Goal: Transaction & Acquisition: Subscribe to service/newsletter

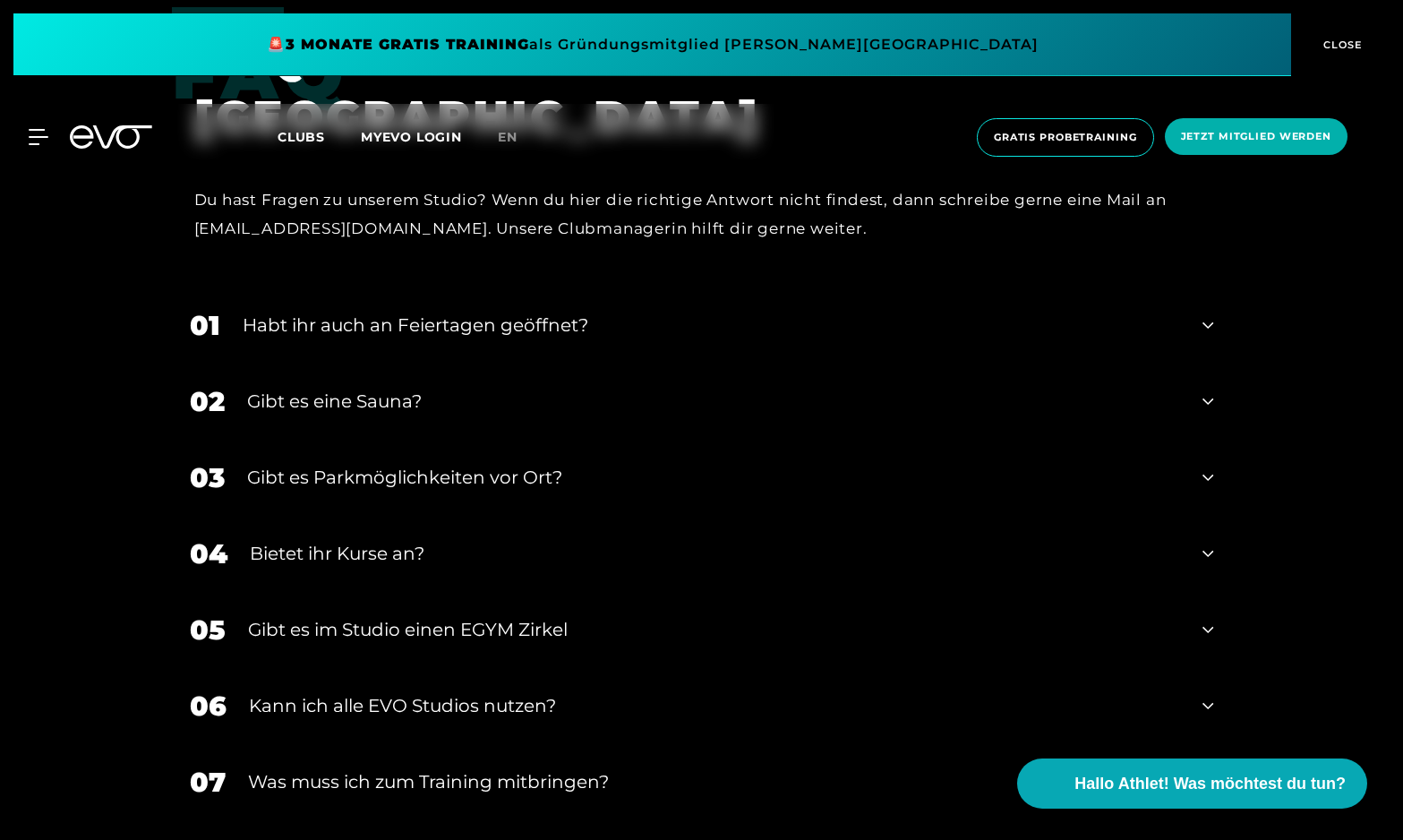
scroll to position [6709, 0]
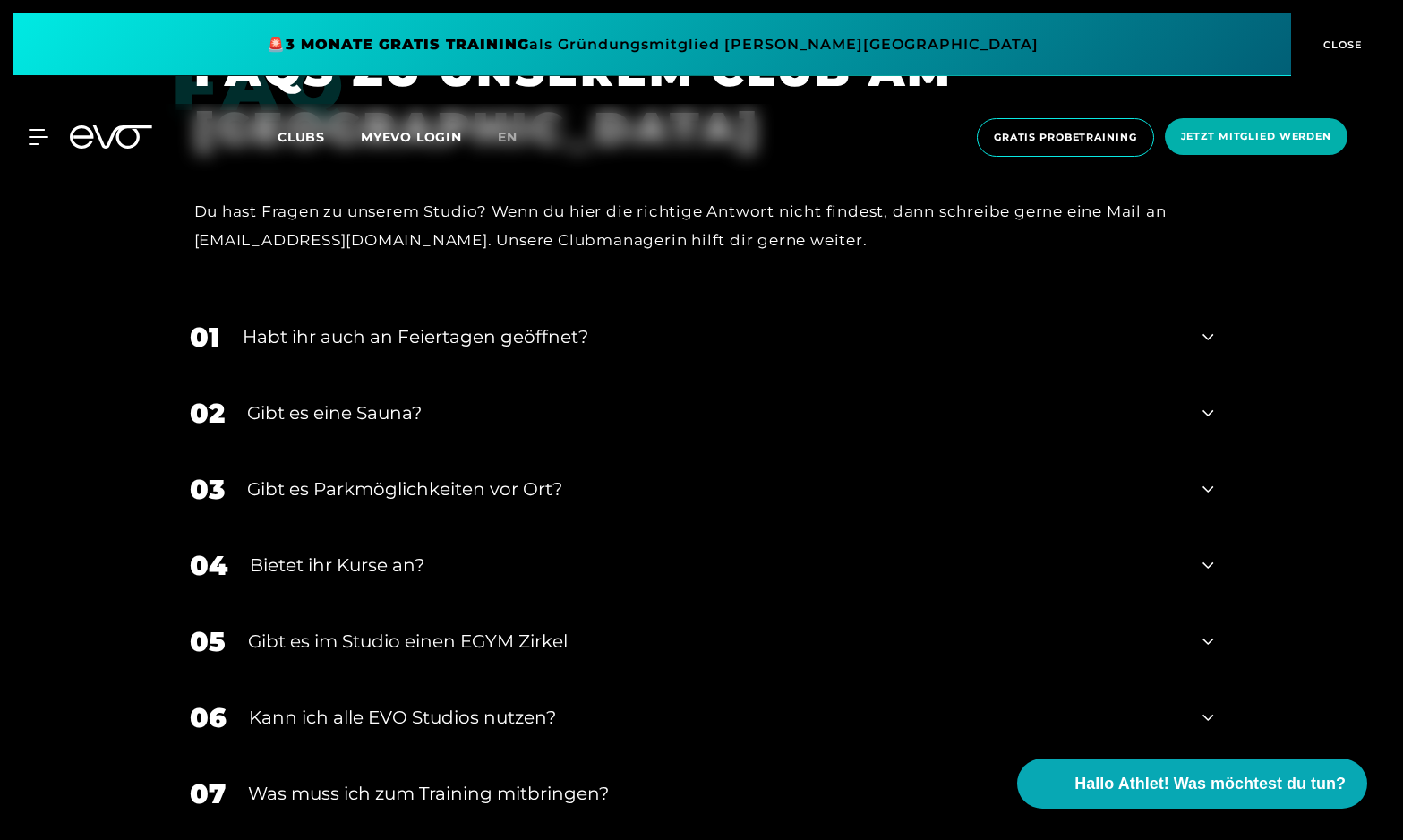
click at [372, 403] on div "Gibt es eine Sauna?" at bounding box center [714, 412] width 933 height 27
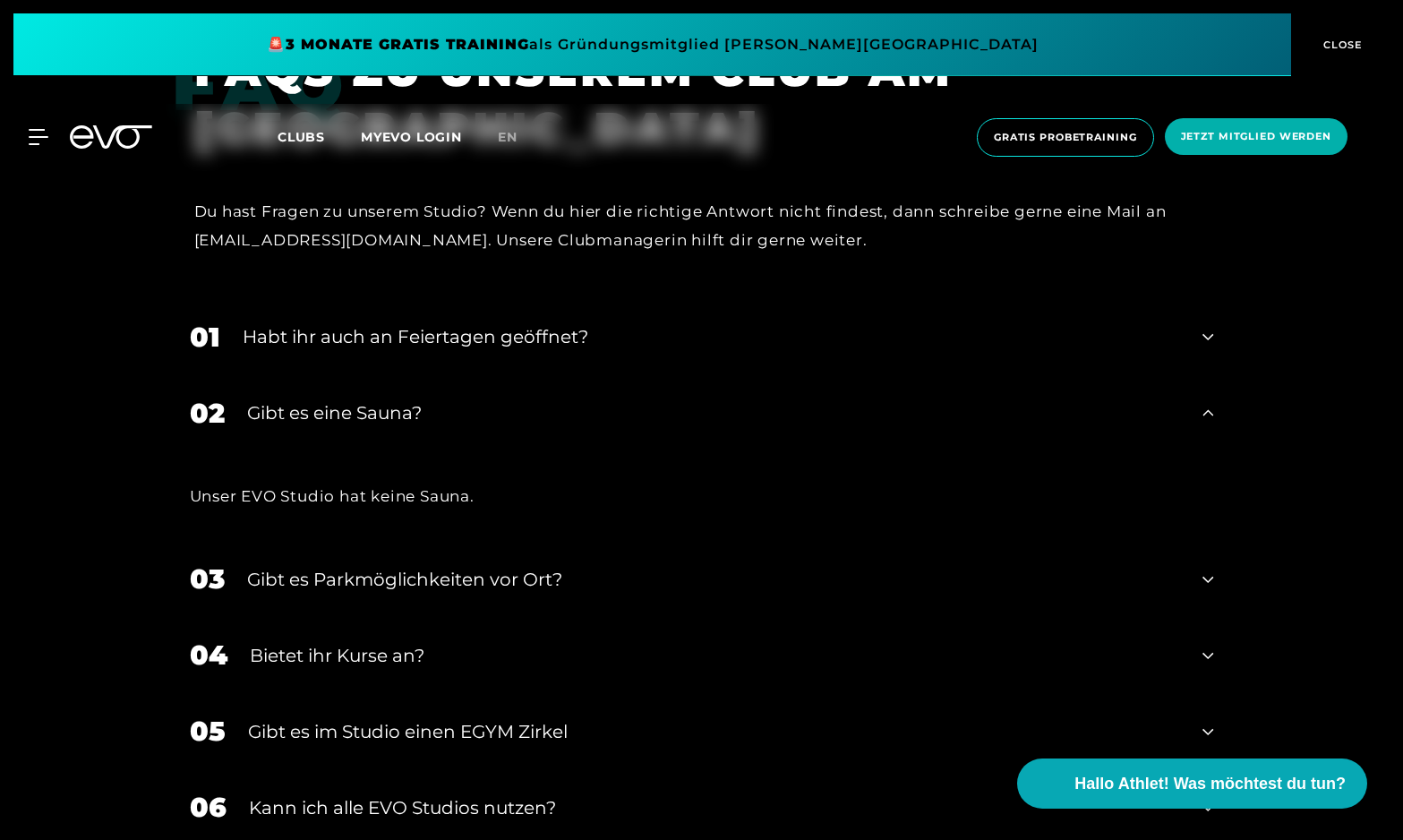
click at [372, 403] on div "Gibt es eine Sauna?" at bounding box center [714, 412] width 933 height 27
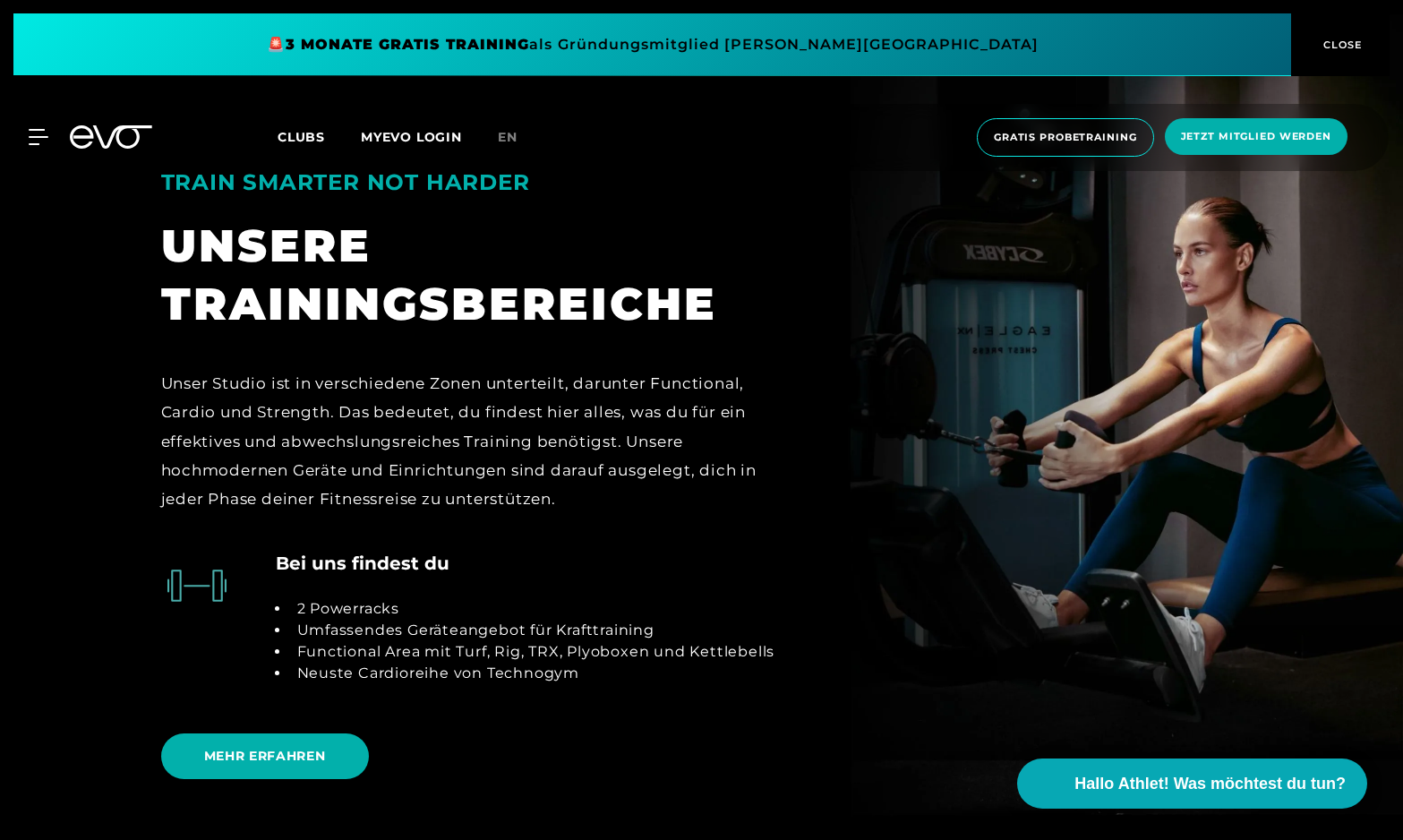
scroll to position [3668, 0]
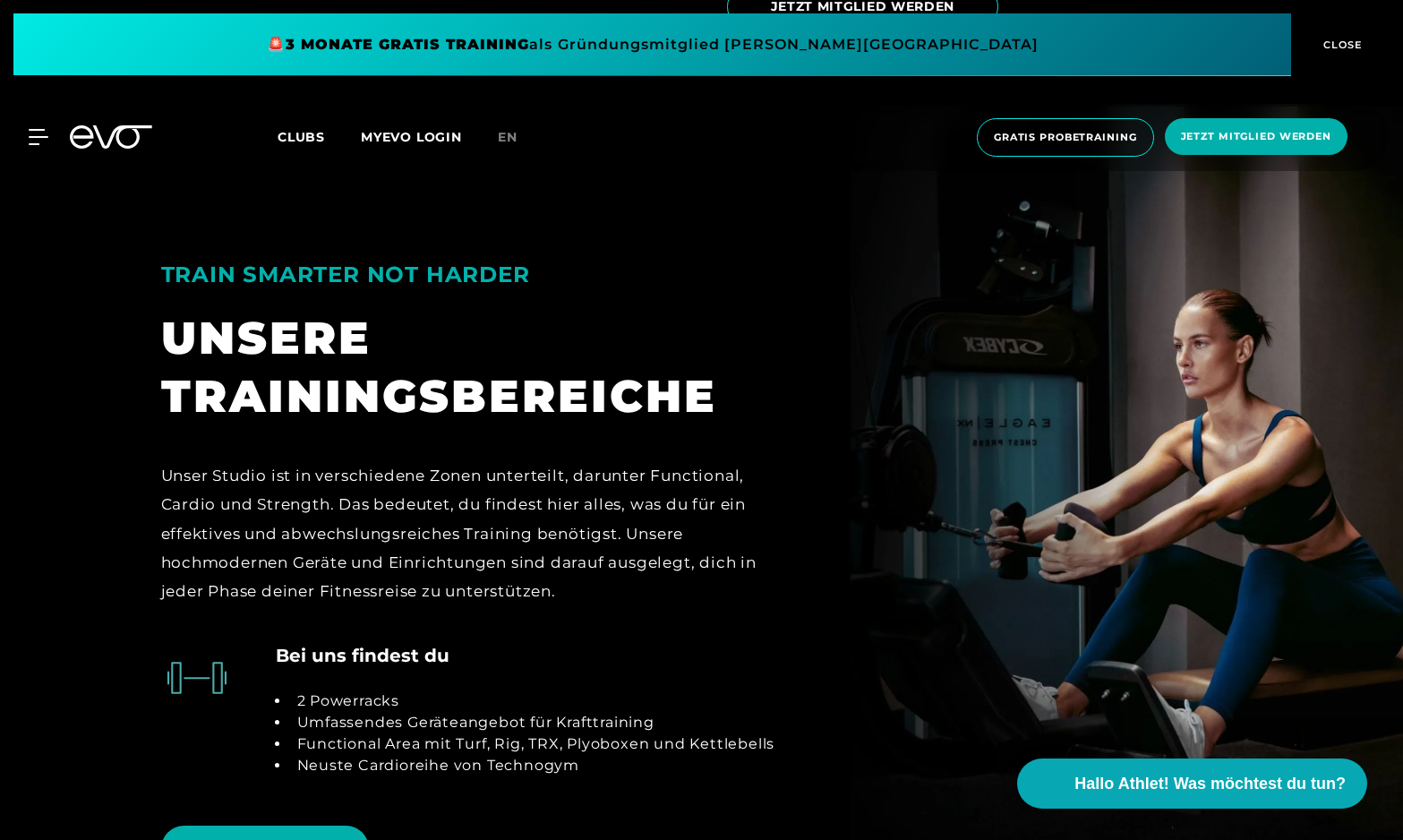
click at [286, 140] on span "Clubs" at bounding box center [300, 136] width 47 height 16
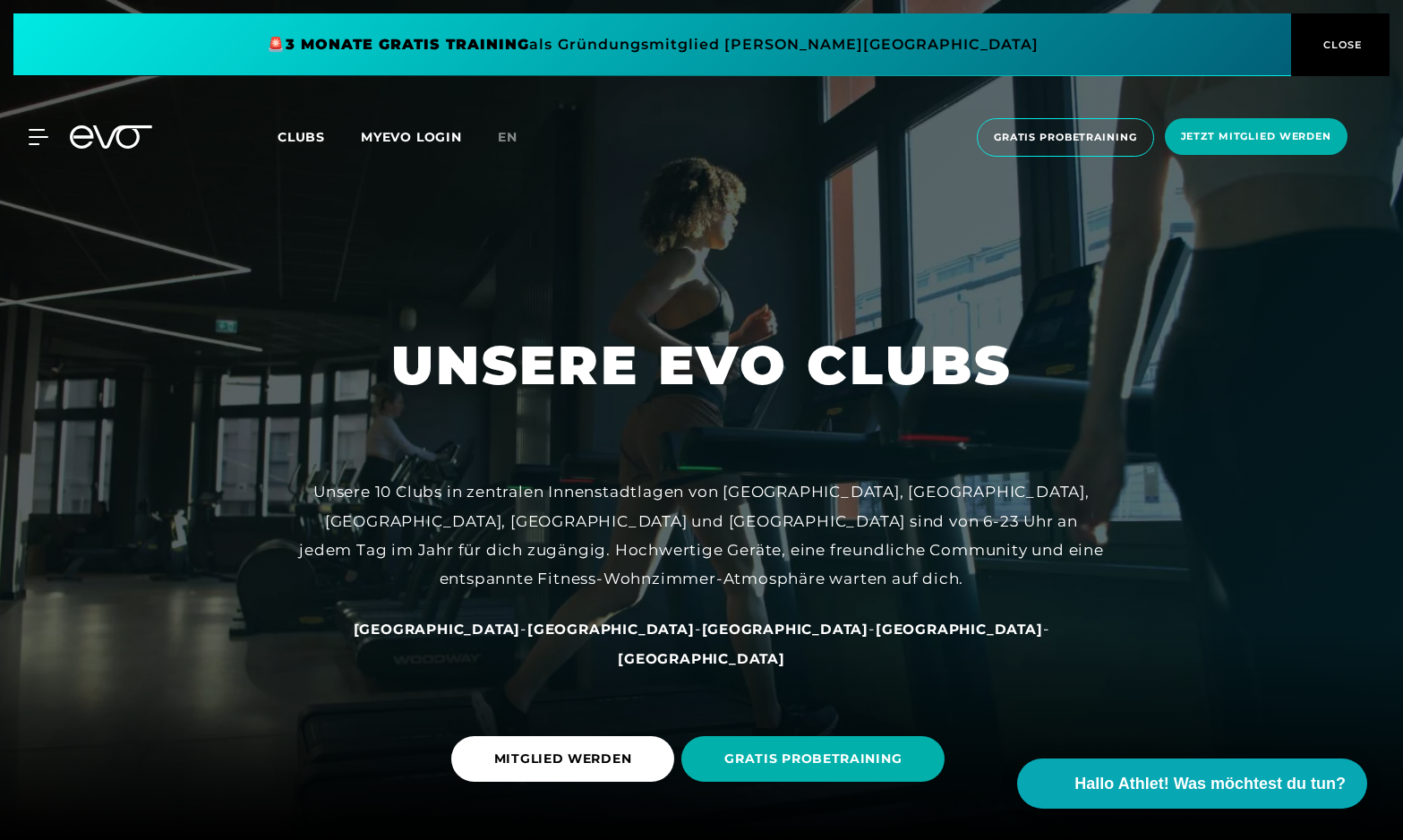
click at [596, 638] on span "[GEOGRAPHIC_DATA]" at bounding box center [611, 628] width 167 height 17
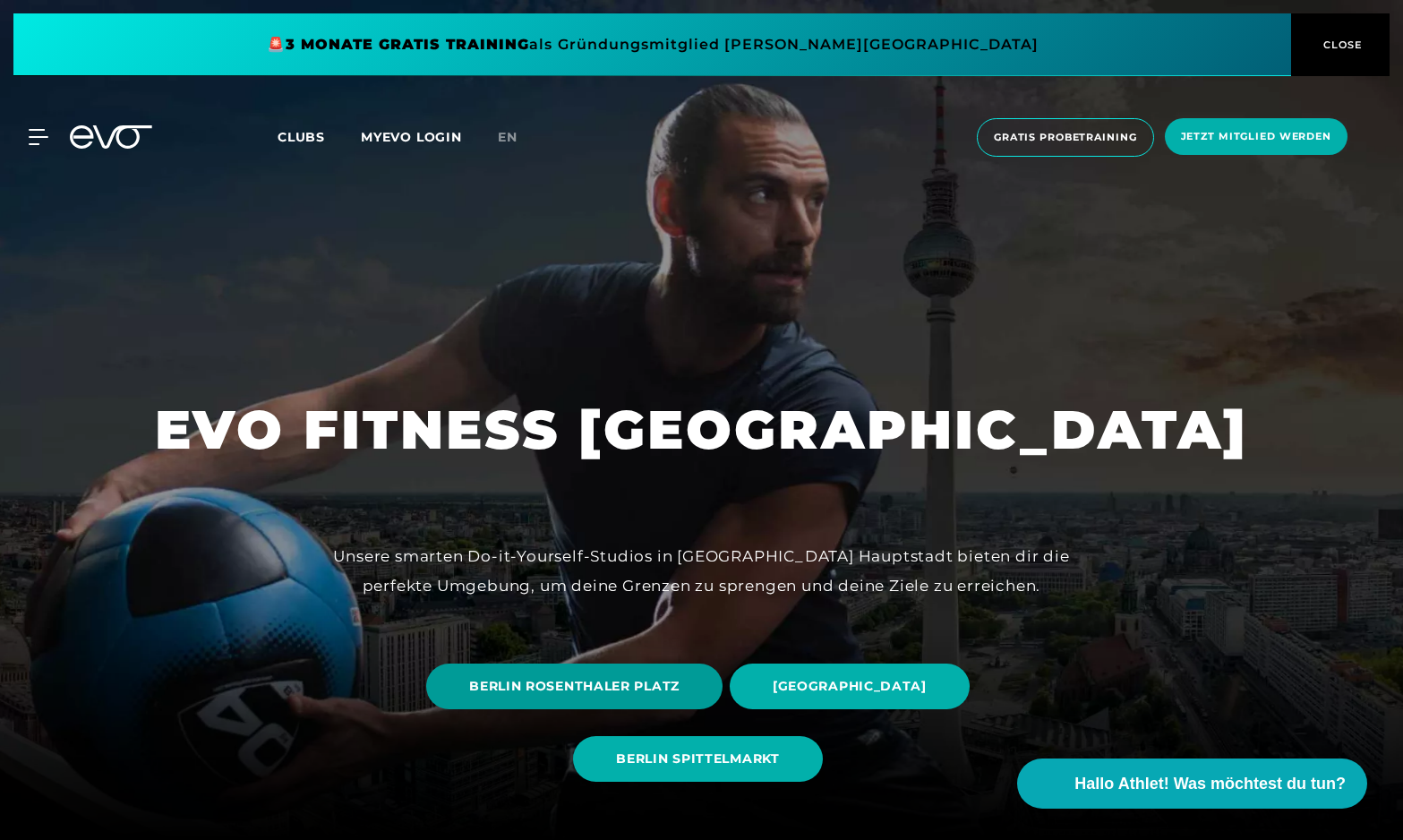
click at [577, 680] on span "BERLIN ROSENTHALER PLATZ" at bounding box center [575, 686] width 211 height 18
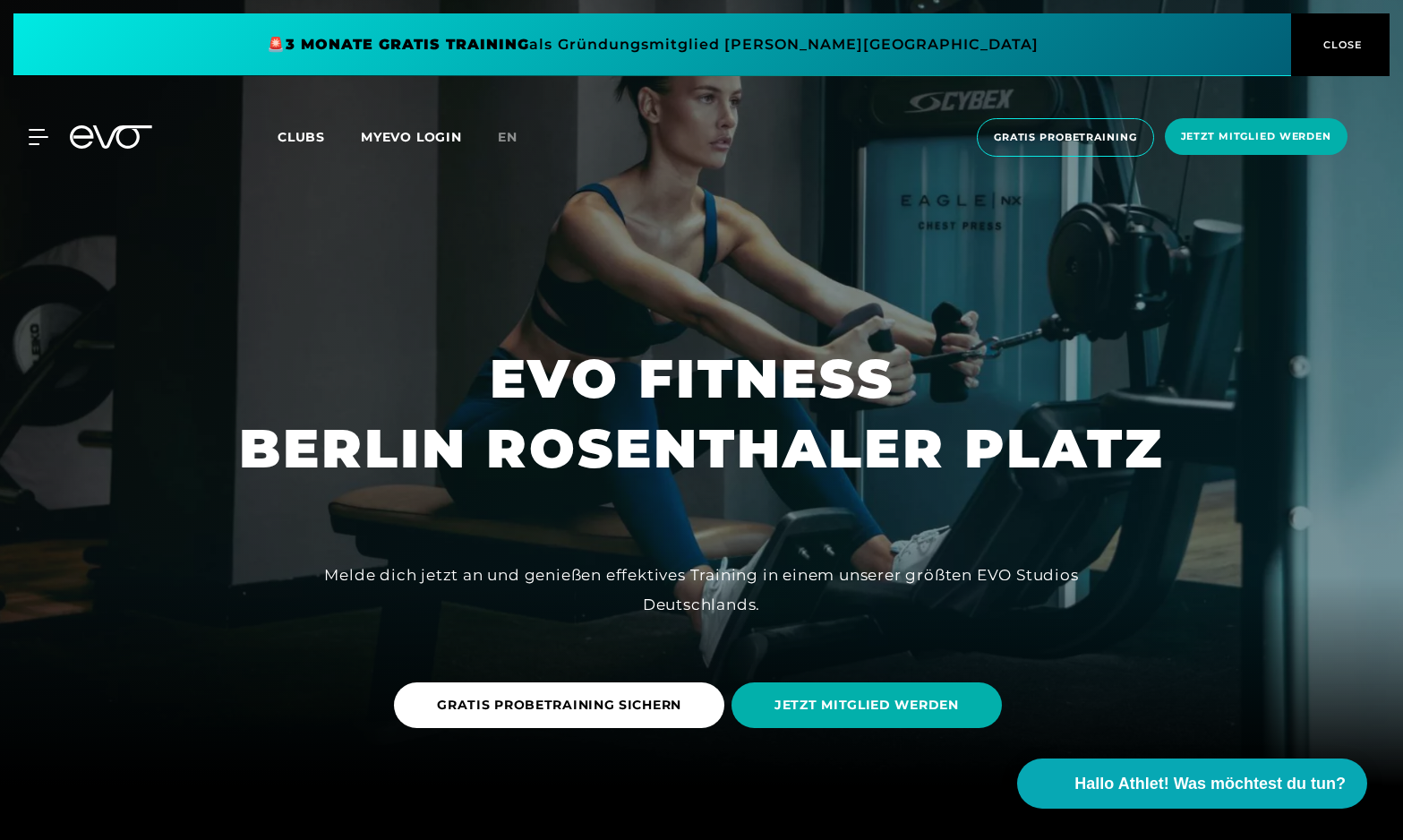
scroll to position [110, 0]
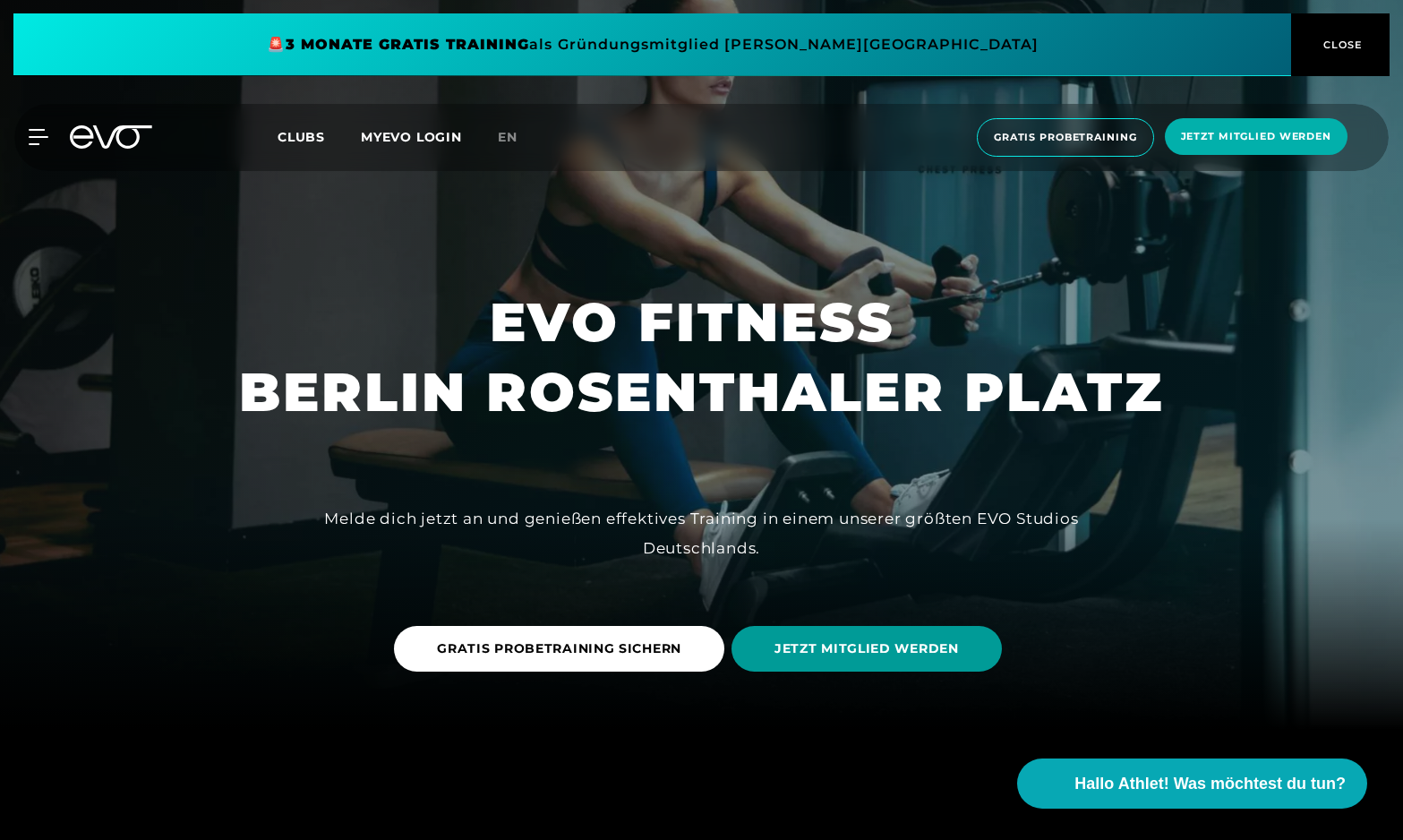
click at [849, 650] on span "JETZT MITGLIED WERDEN" at bounding box center [867, 649] width 185 height 18
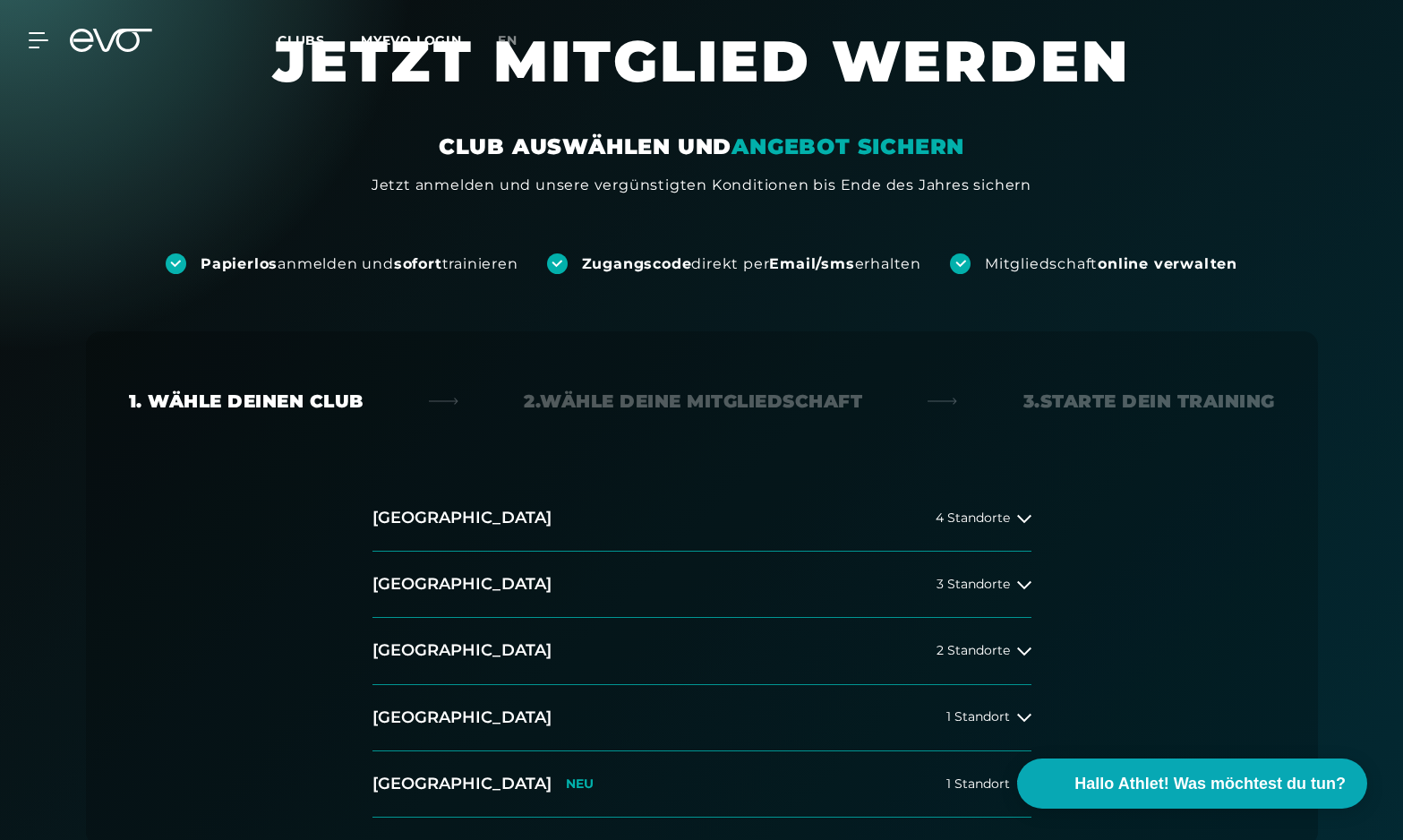
scroll to position [105, 0]
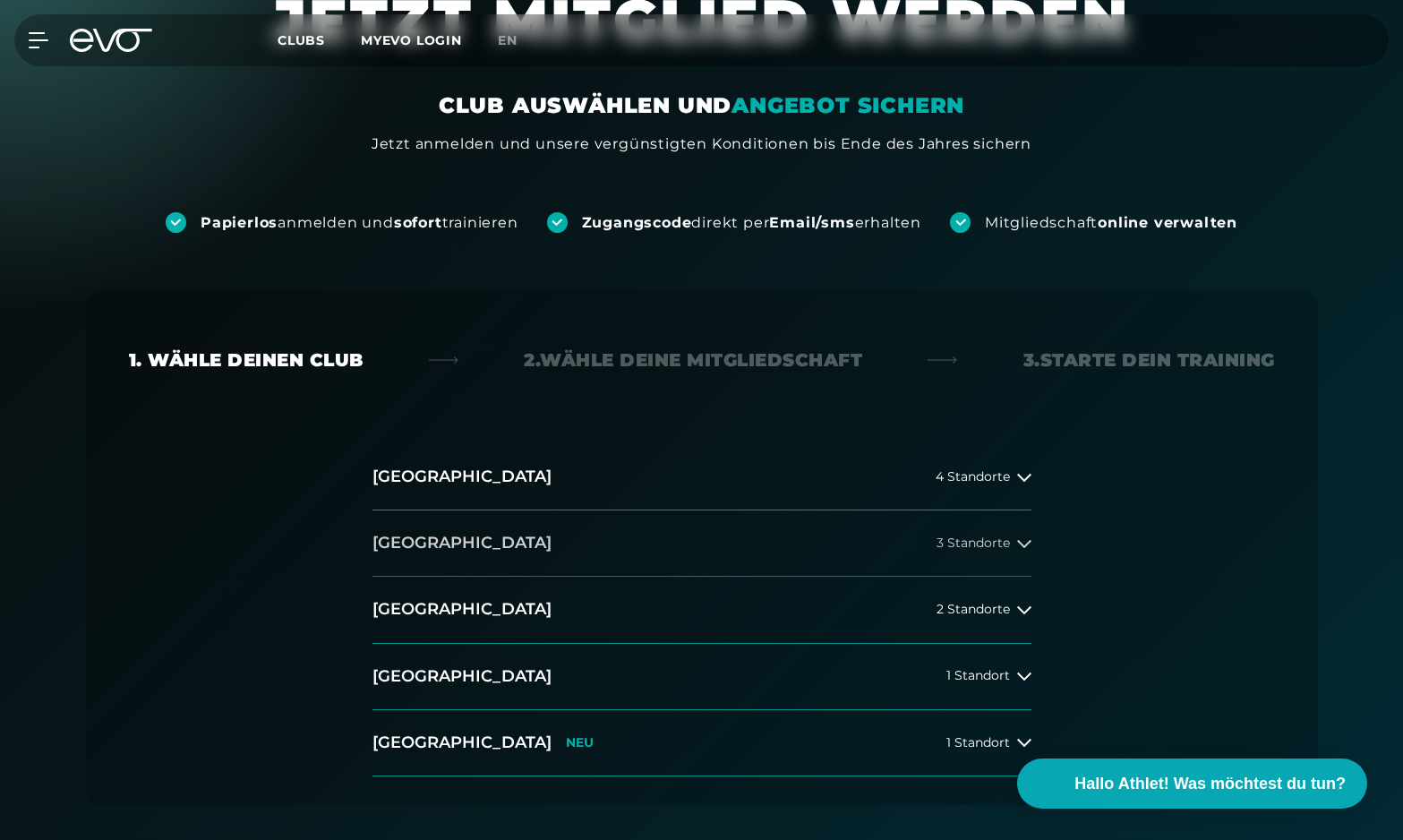
click at [1020, 551] on button "[GEOGRAPHIC_DATA] 3 Standorte" at bounding box center [702, 543] width 659 height 67
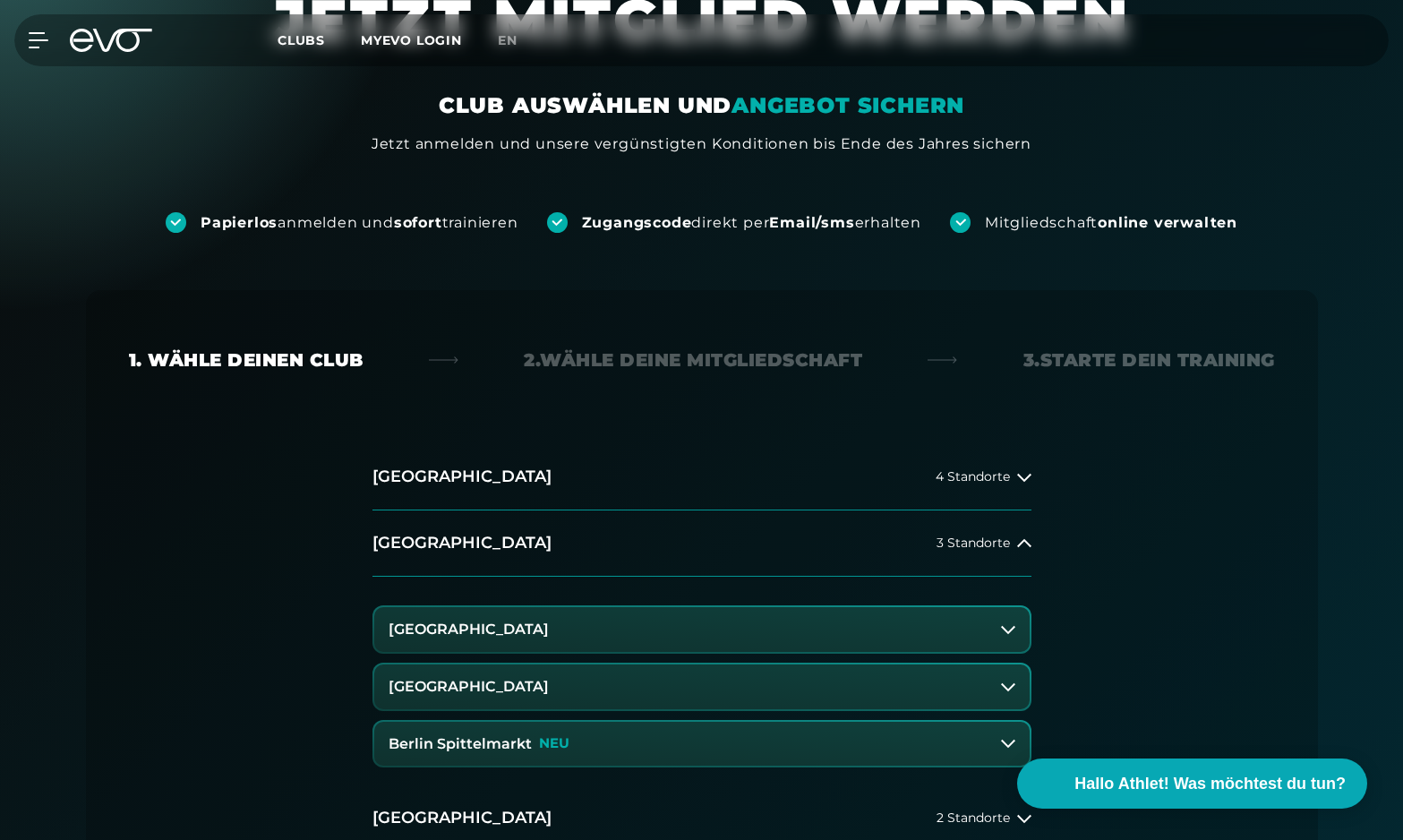
click at [728, 684] on button "[GEOGRAPHIC_DATA]" at bounding box center [702, 687] width 655 height 44
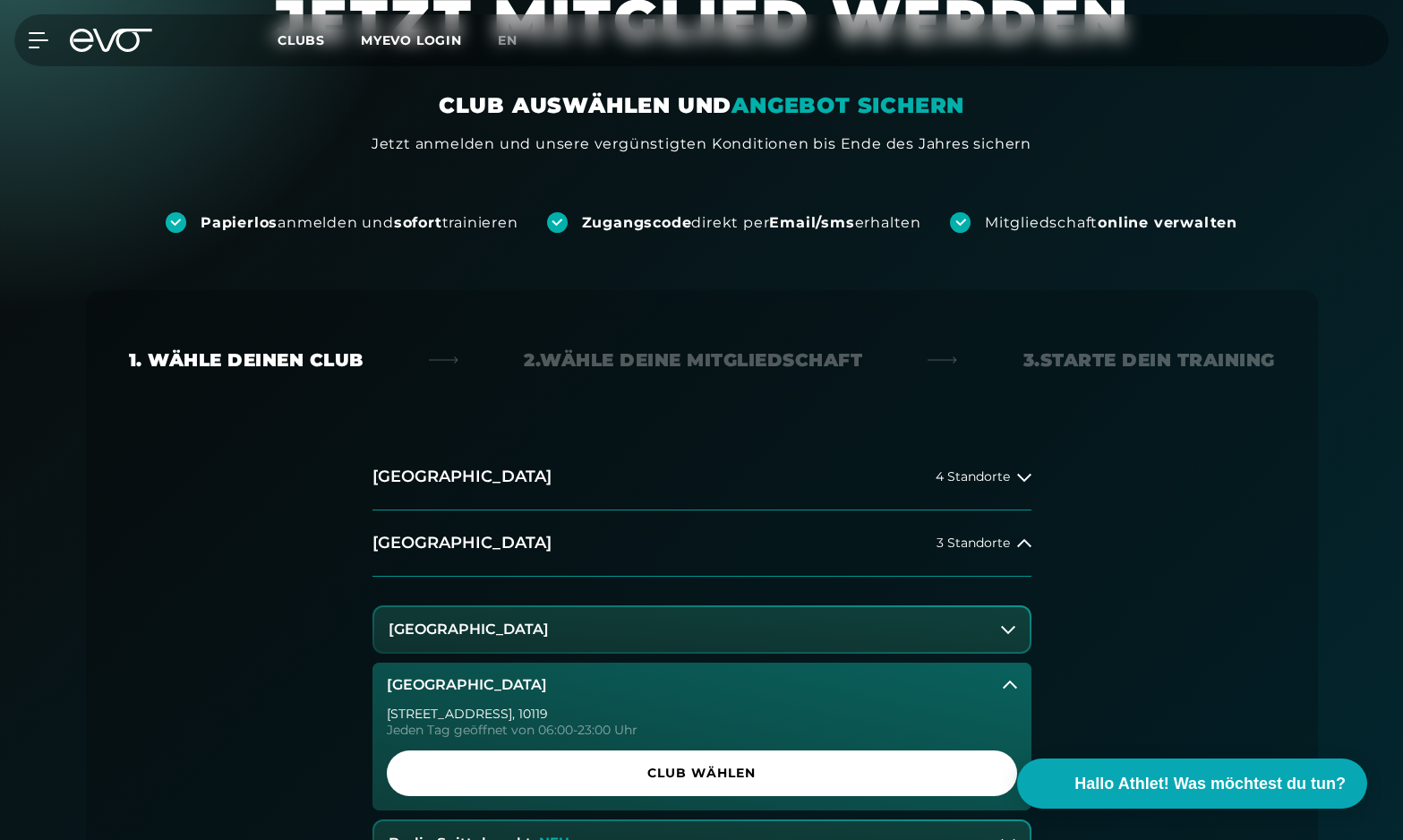
scroll to position [117, 0]
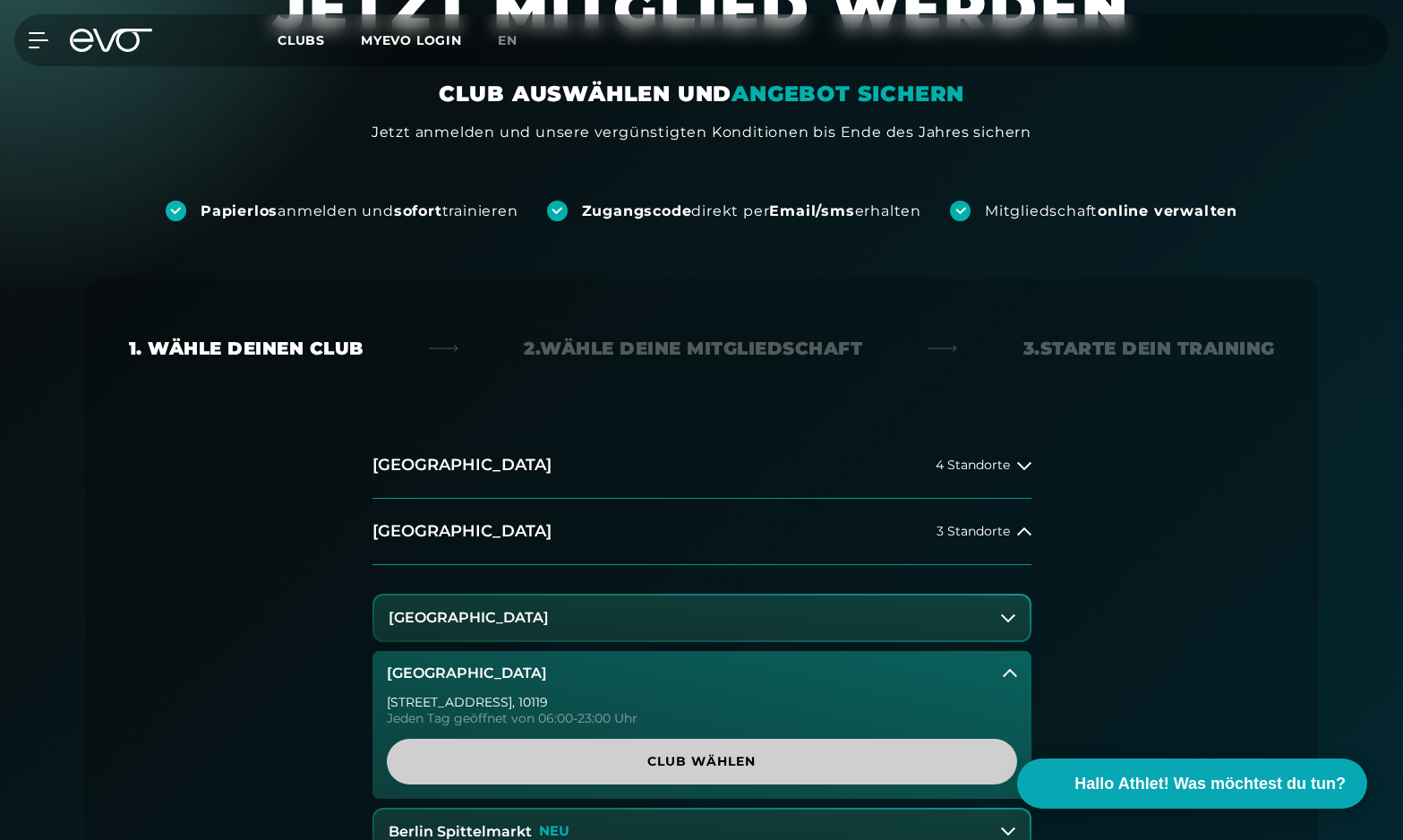
click at [715, 765] on span "Club wählen" at bounding box center [702, 761] width 544 height 18
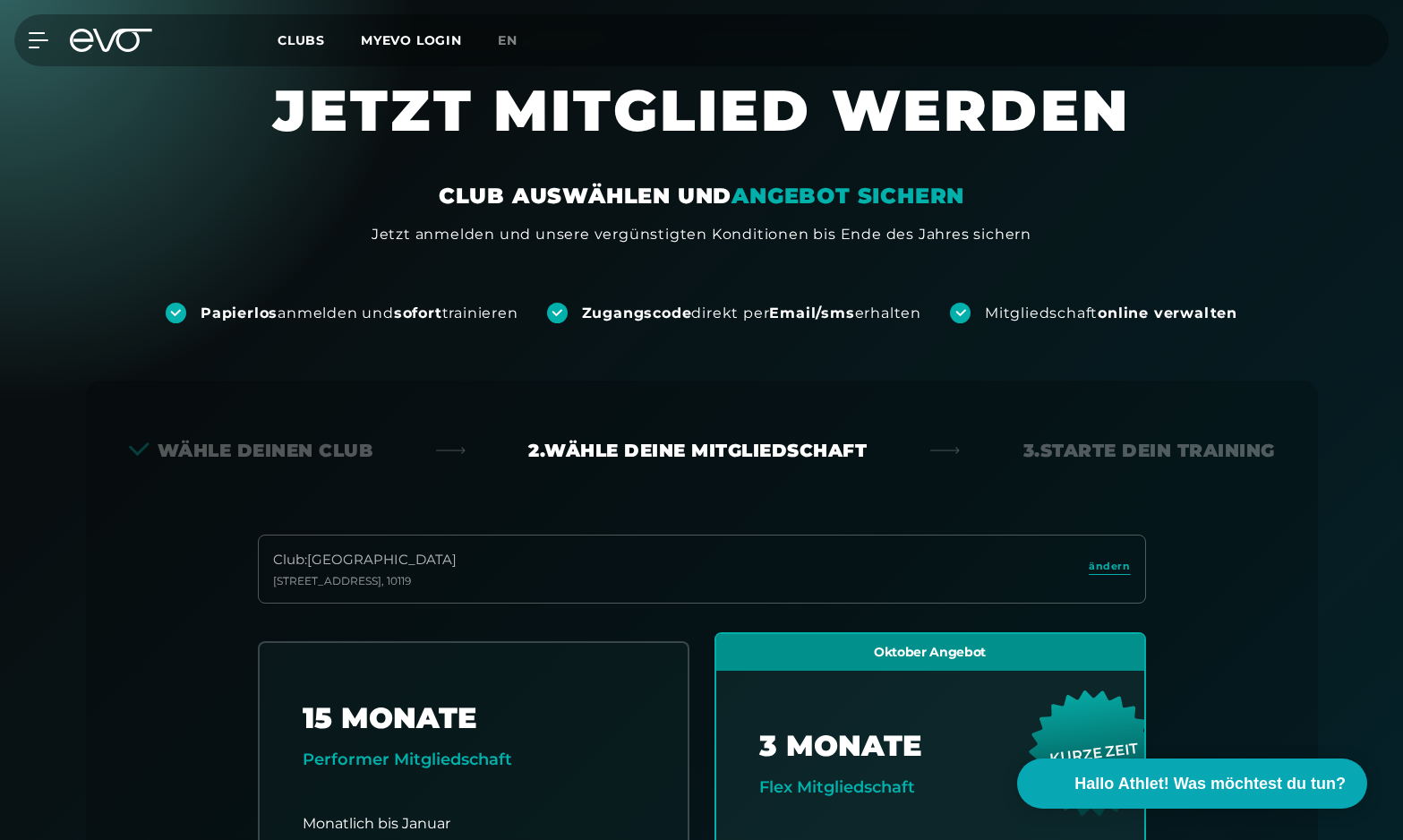
scroll to position [0, 0]
